Goal: Information Seeking & Learning: Learn about a topic

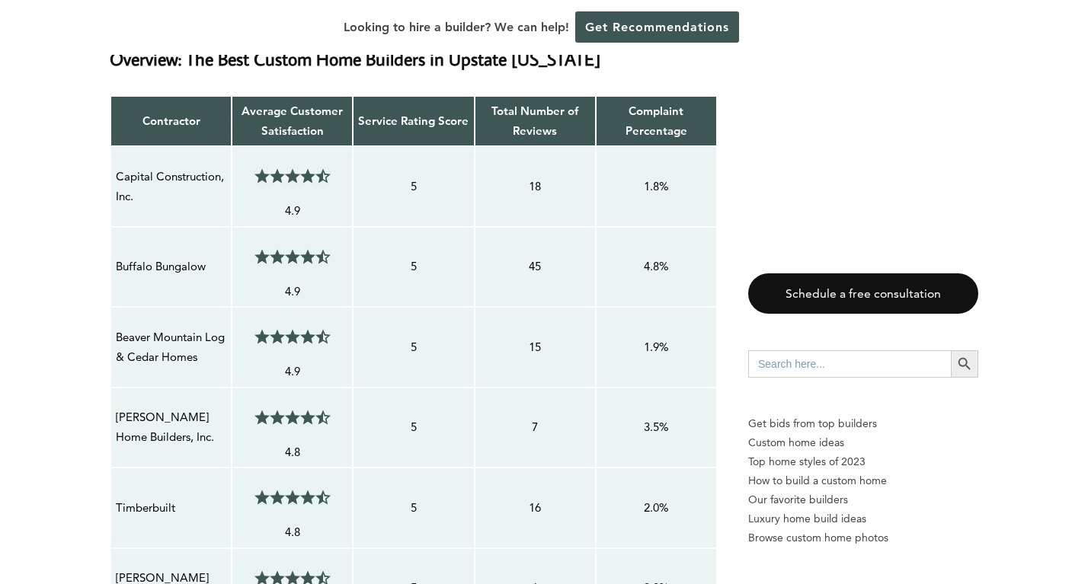
scroll to position [1269, 0]
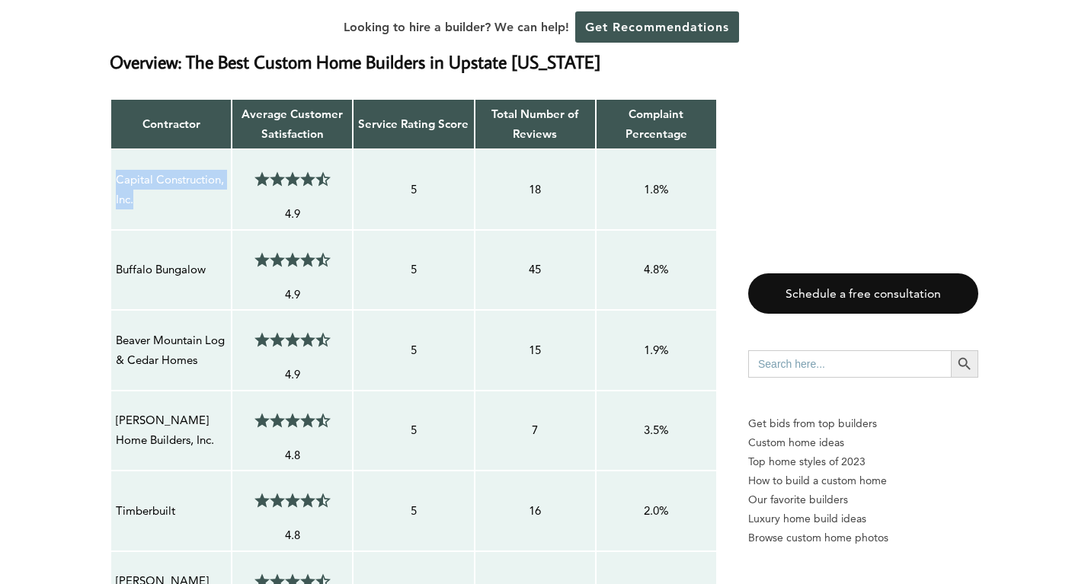
drag, startPoint x: 116, startPoint y: 177, endPoint x: 138, endPoint y: 194, distance: 28.2
click at [138, 194] on p "Capital Construction, Inc." at bounding box center [171, 190] width 110 height 40
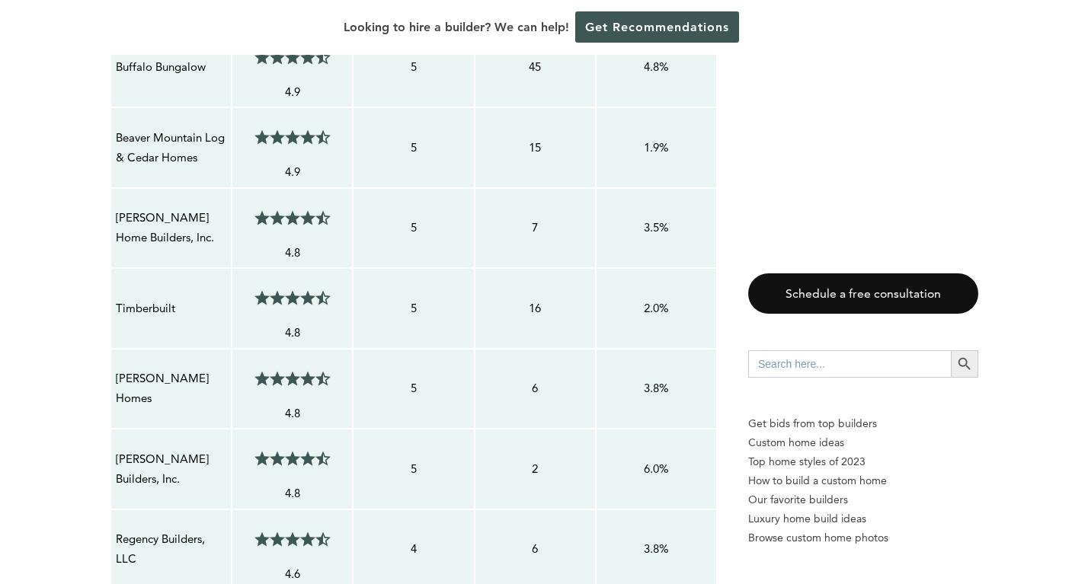
scroll to position [1470, 0]
click at [117, 214] on p "[PERSON_NAME] Home Builders, Inc." at bounding box center [171, 230] width 110 height 40
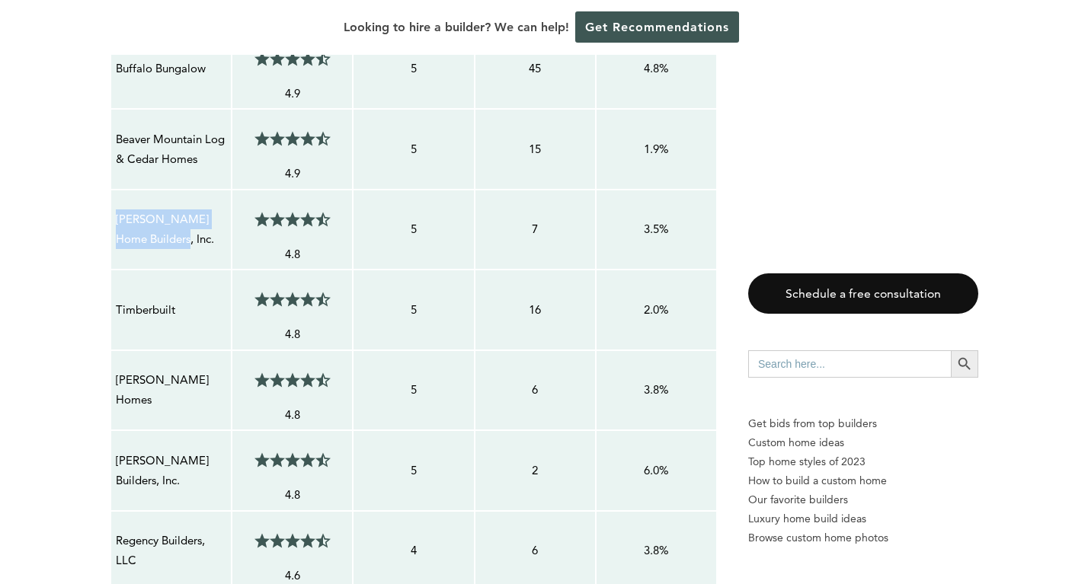
drag, startPoint x: 117, startPoint y: 214, endPoint x: 181, endPoint y: 238, distance: 67.8
click at [181, 238] on p "[PERSON_NAME] Home Builders, Inc." at bounding box center [171, 230] width 110 height 40
click at [218, 300] on p "Timberbuilt" at bounding box center [171, 310] width 110 height 20
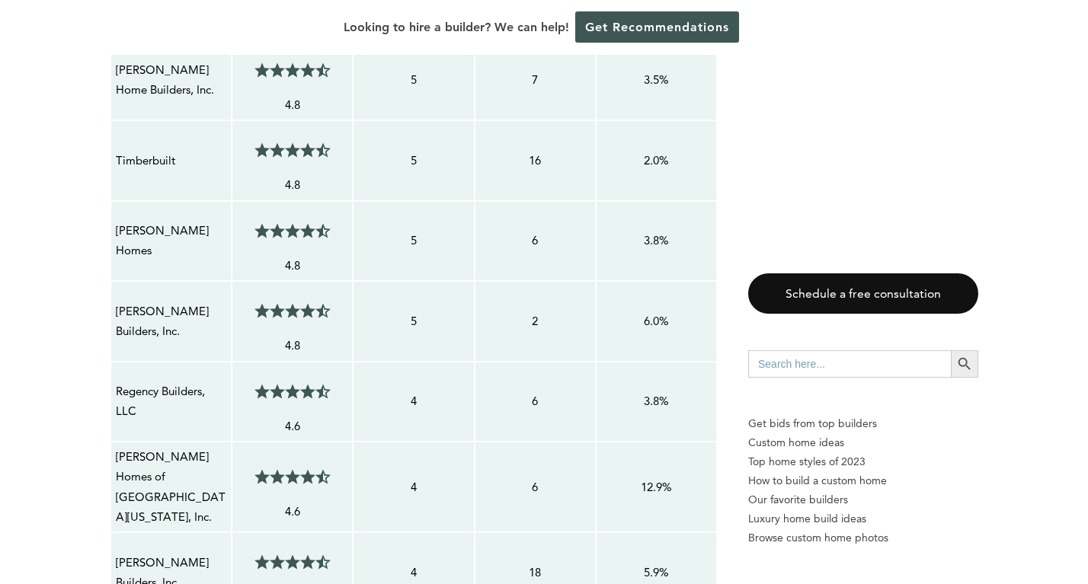
scroll to position [1631, 0]
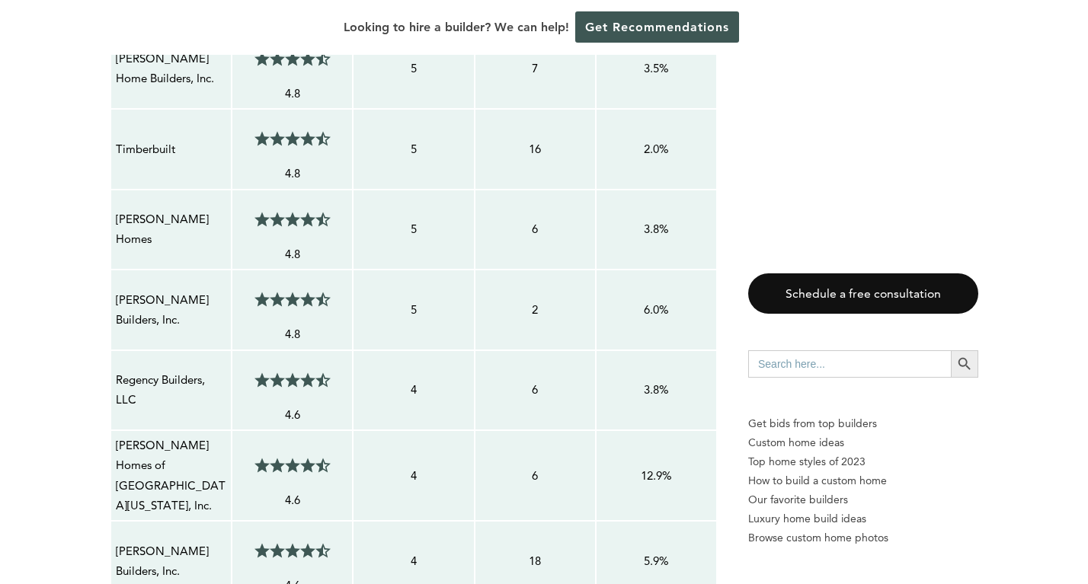
drag, startPoint x: 117, startPoint y: 214, endPoint x: 156, endPoint y: 236, distance: 45.4
click at [156, 236] on p "[PERSON_NAME] Homes" at bounding box center [171, 230] width 110 height 40
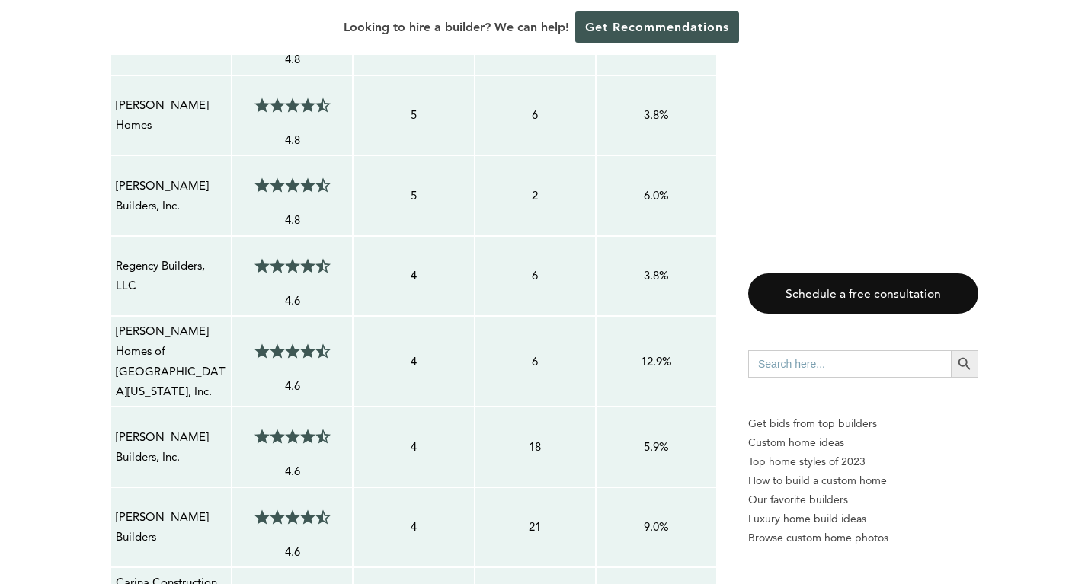
scroll to position [1776, 0]
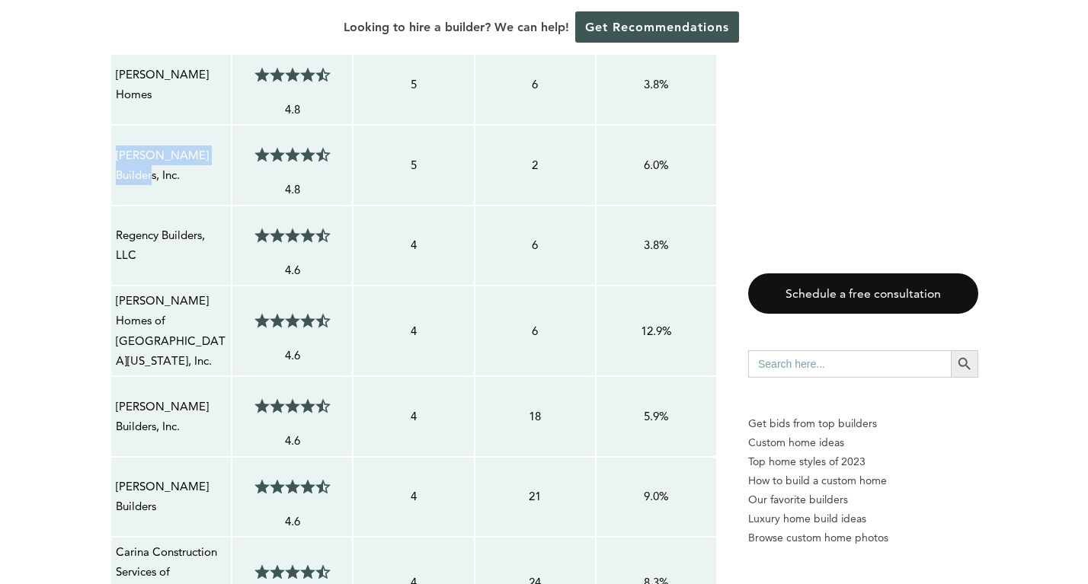
drag, startPoint x: 118, startPoint y: 158, endPoint x: 222, endPoint y: 167, distance: 104.0
click at [222, 167] on p "[PERSON_NAME] Builders, Inc." at bounding box center [171, 166] width 110 height 40
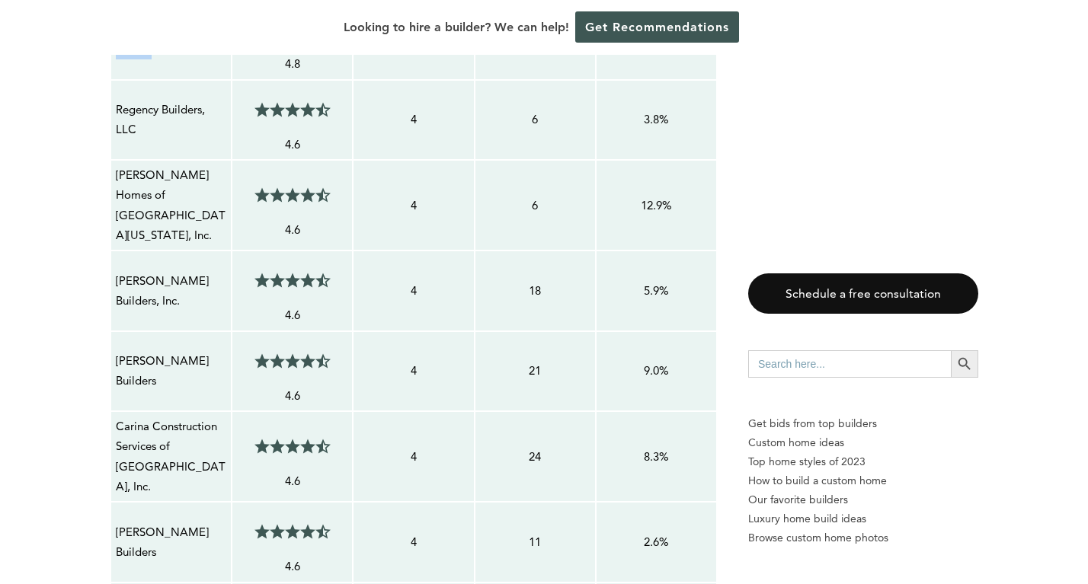
scroll to position [1911, 0]
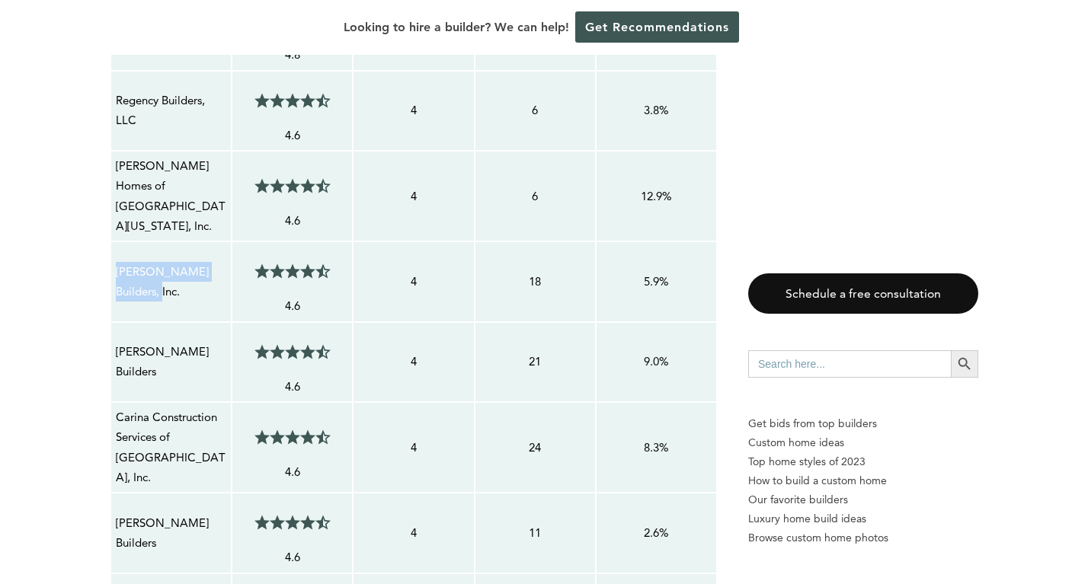
drag, startPoint x: 117, startPoint y: 257, endPoint x: 136, endPoint y: 275, distance: 27.0
click at [136, 275] on p "[PERSON_NAME] Builders, Inc." at bounding box center [171, 282] width 110 height 40
click at [176, 262] on p "[PERSON_NAME] Builders, Inc." at bounding box center [171, 282] width 110 height 40
drag, startPoint x: 114, startPoint y: 254, endPoint x: 139, endPoint y: 274, distance: 32.0
click at [139, 274] on td "[PERSON_NAME] Builders, Inc." at bounding box center [170, 282] width 121 height 81
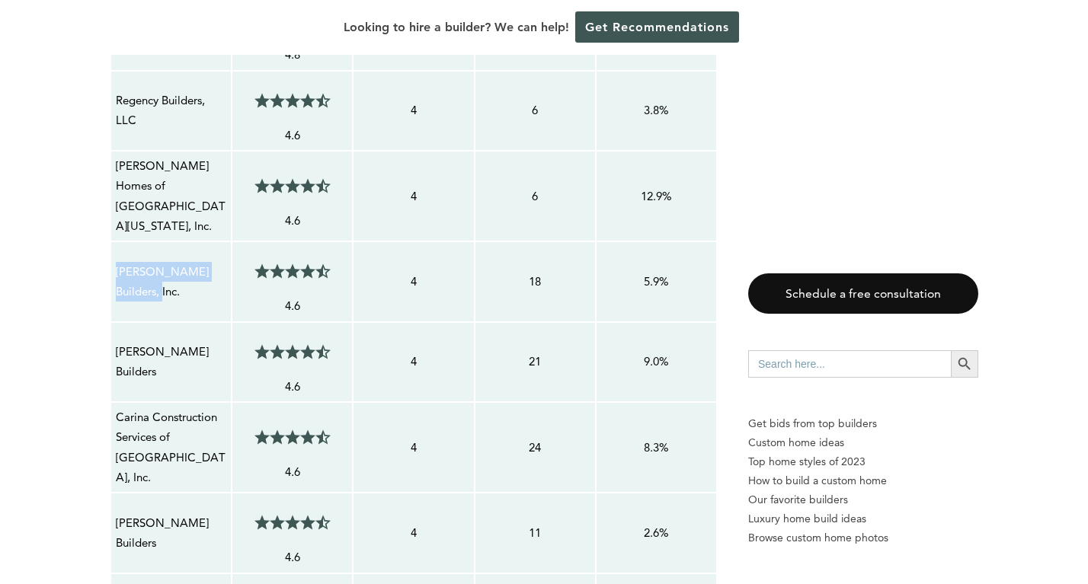
click at [176, 329] on td "[PERSON_NAME] Builders" at bounding box center [170, 362] width 121 height 81
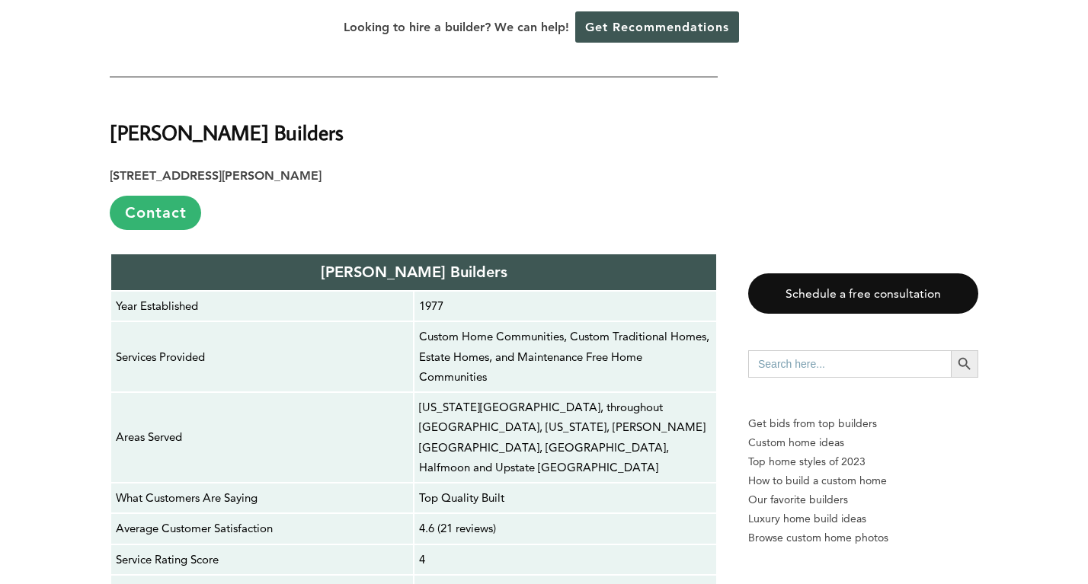
scroll to position [14628, 0]
drag, startPoint x: 245, startPoint y: 294, endPoint x: 352, endPoint y: 402, distance: 151.4
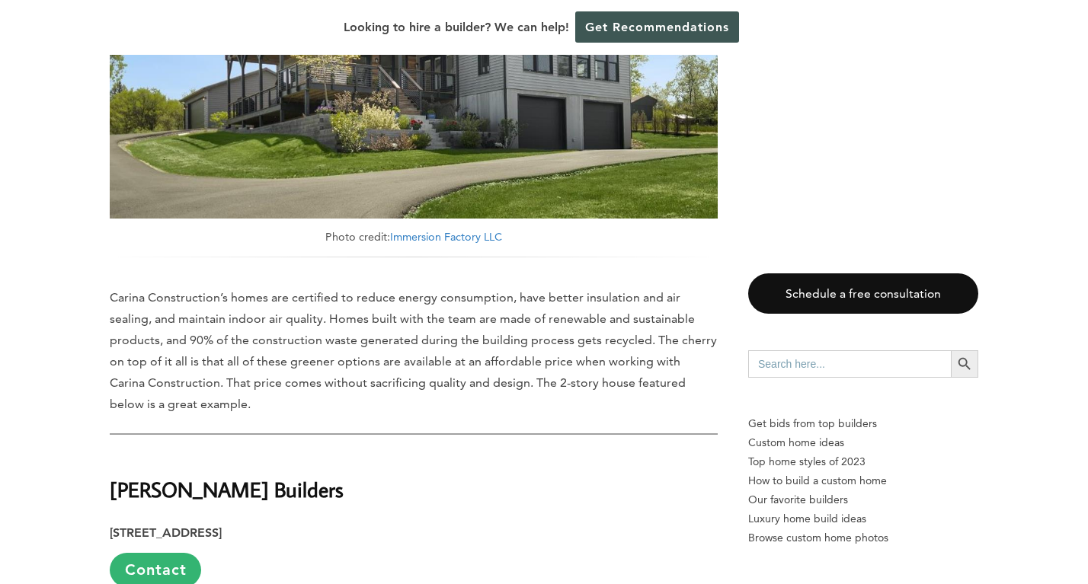
scroll to position [16688, 0]
drag, startPoint x: 112, startPoint y: 84, endPoint x: 264, endPoint y: 100, distance: 153.2
click at [264, 453] on h2 "[PERSON_NAME] Builders" at bounding box center [414, 479] width 608 height 53
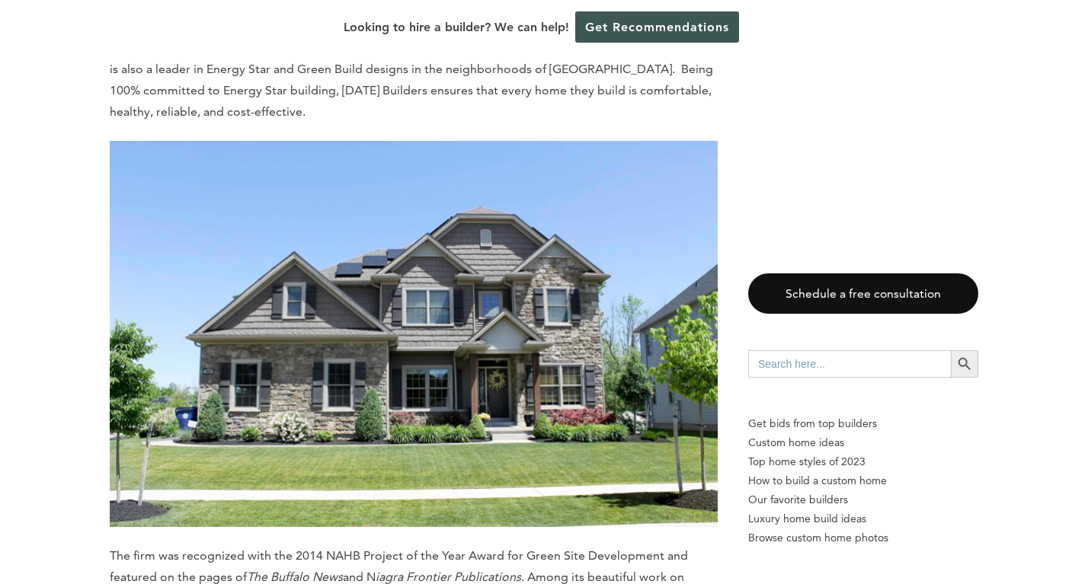
scroll to position [19140, 0]
drag, startPoint x: 334, startPoint y: 118, endPoint x: 101, endPoint y: 118, distance: 232.4
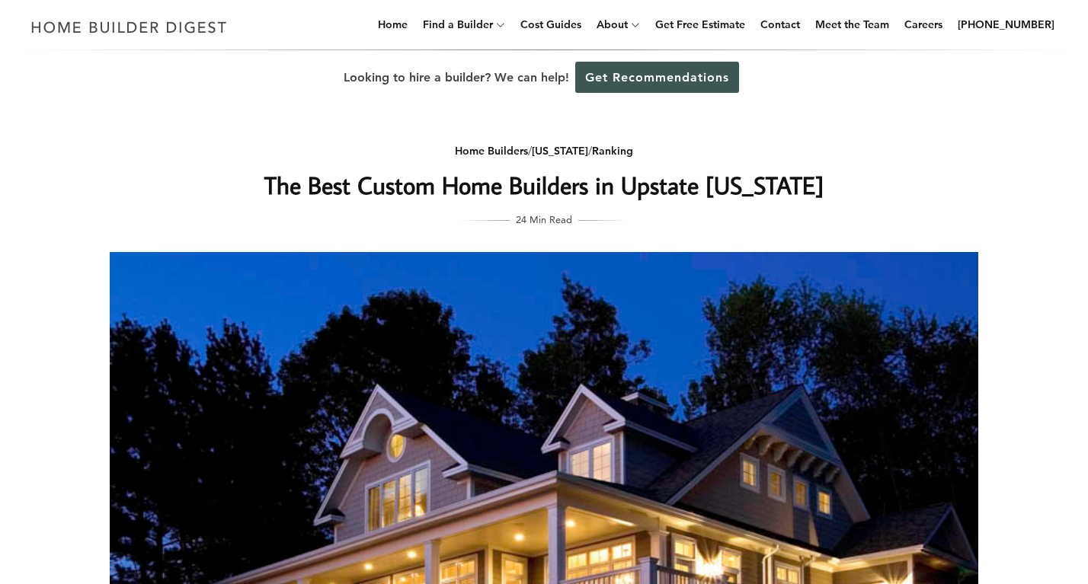
scroll to position [0, 0]
